Goal: Find specific page/section: Find specific page/section

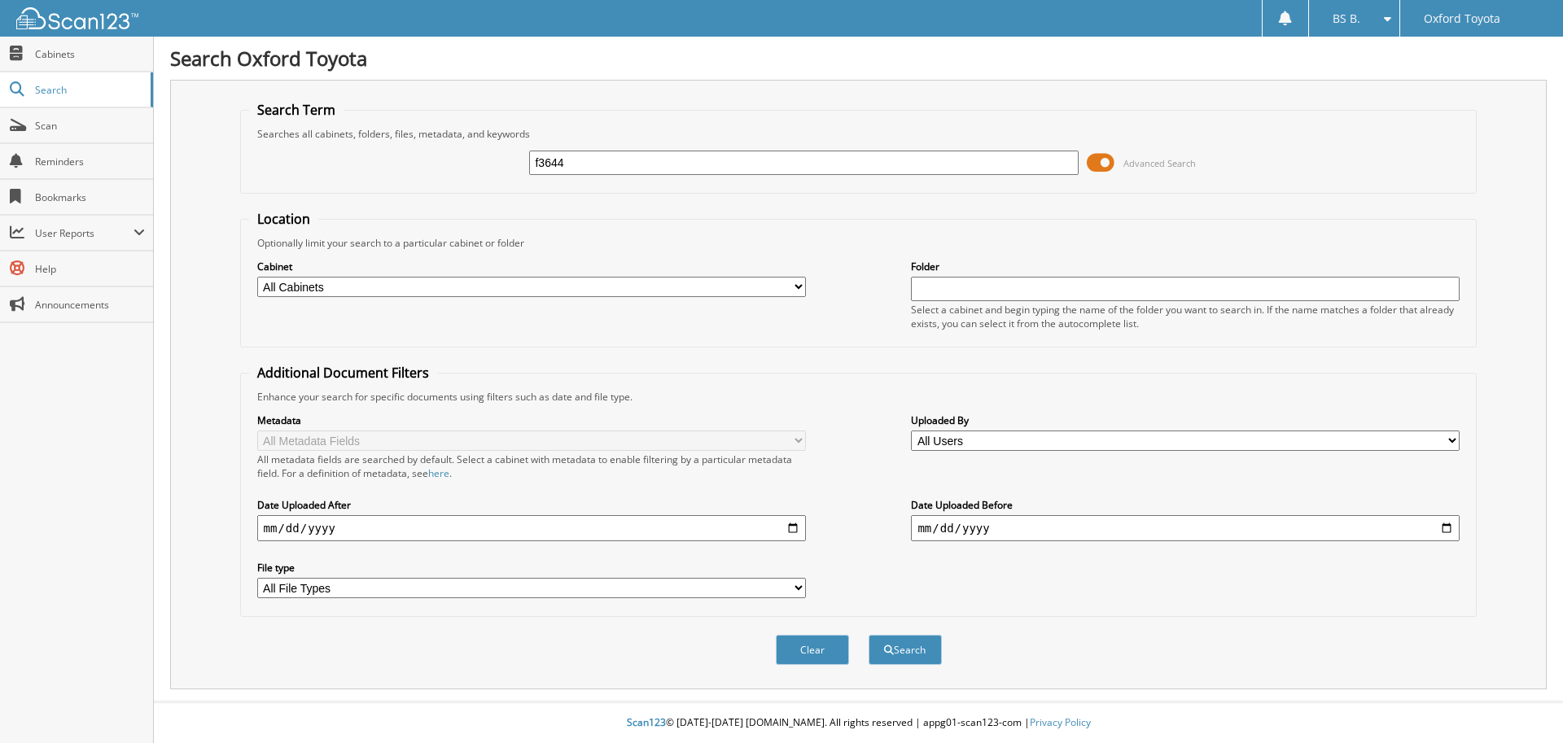
type input "f3644"
click at [869, 635] on button "Search" at bounding box center [905, 650] width 73 height 30
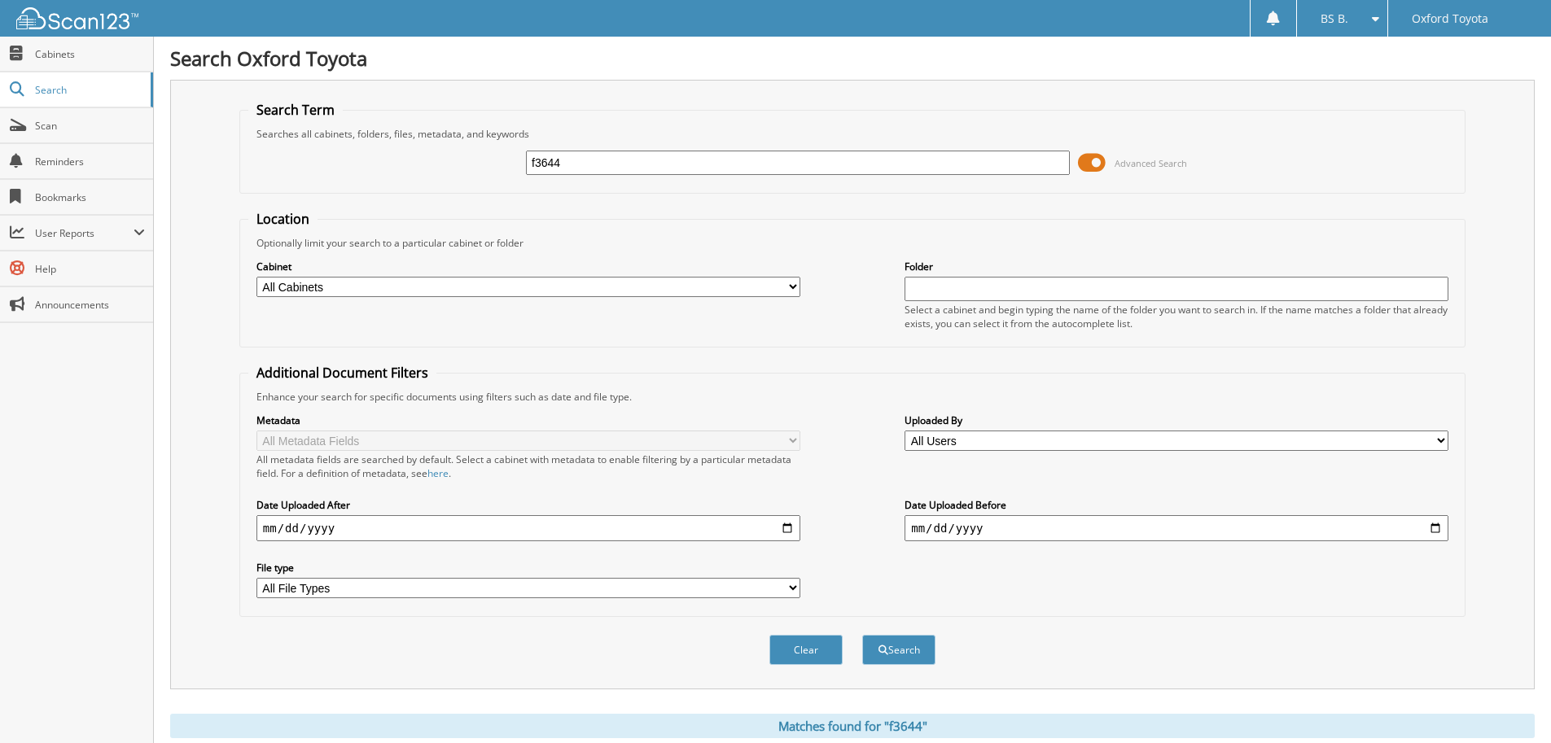
click at [1084, 167] on span at bounding box center [1092, 163] width 28 height 24
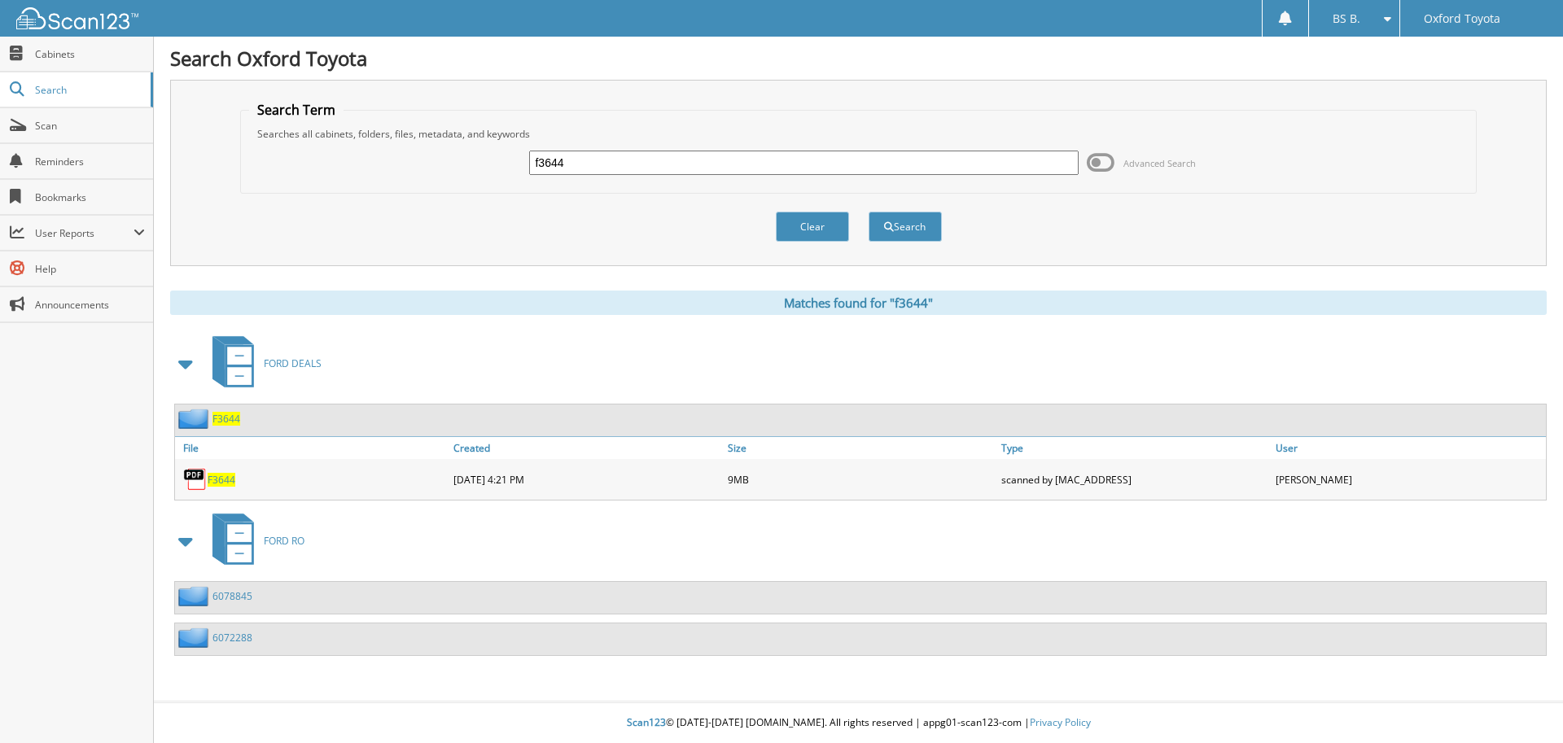
click at [221, 480] on span "F3644" at bounding box center [222, 480] width 28 height 14
